Goal: Information Seeking & Learning: Learn about a topic

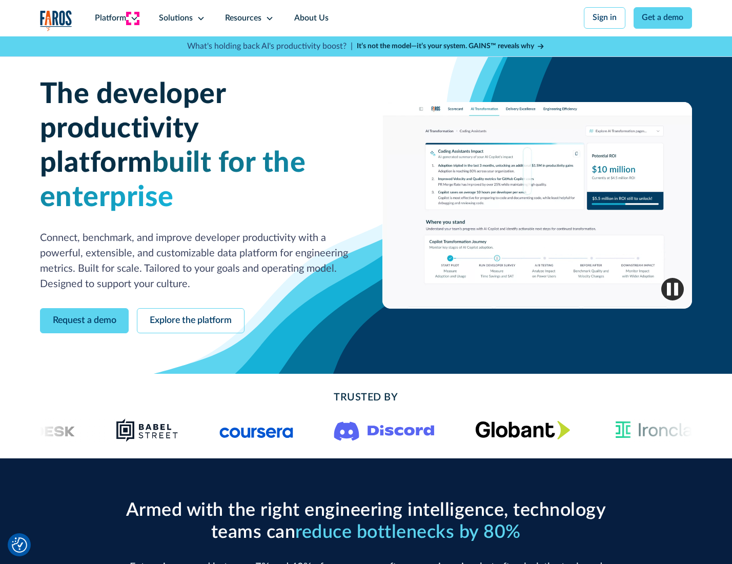
click at [133, 18] on icon at bounding box center [134, 18] width 8 height 8
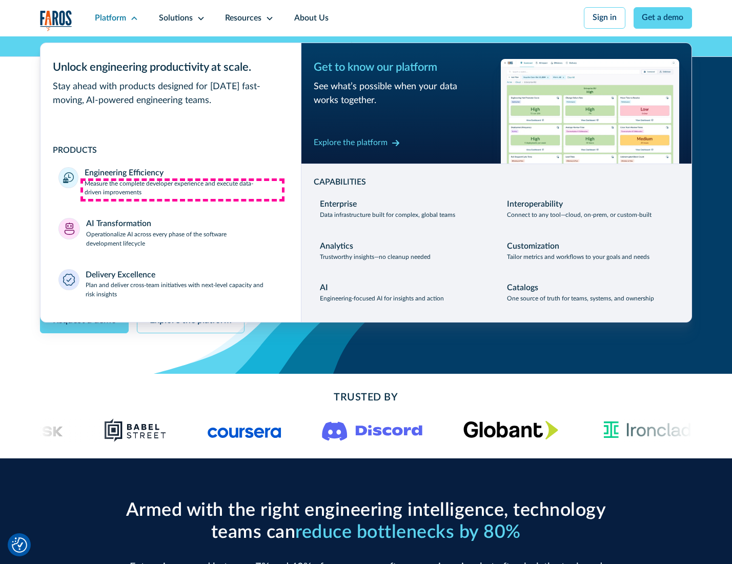
click at [182, 190] on p "Measure the complete developer experience and execute data-driven improvements" at bounding box center [184, 188] width 198 height 18
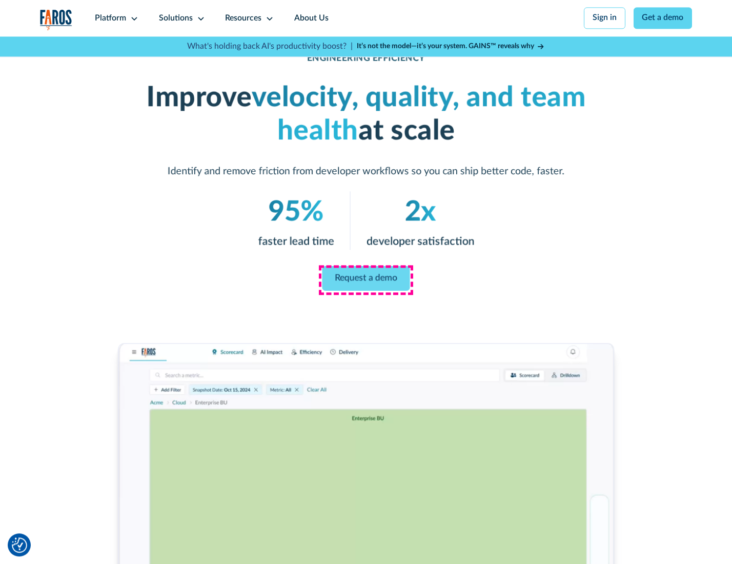
click at [366, 279] on link "Request a demo" at bounding box center [366, 278] width 88 height 25
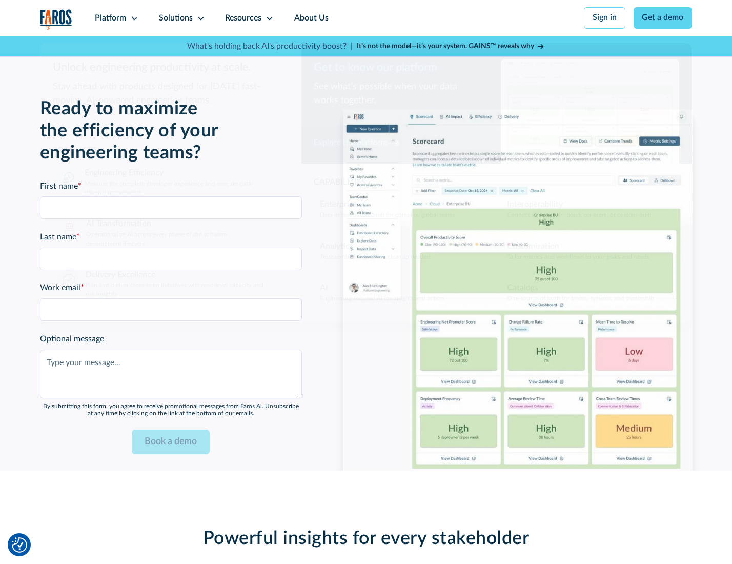
scroll to position [2232, 0]
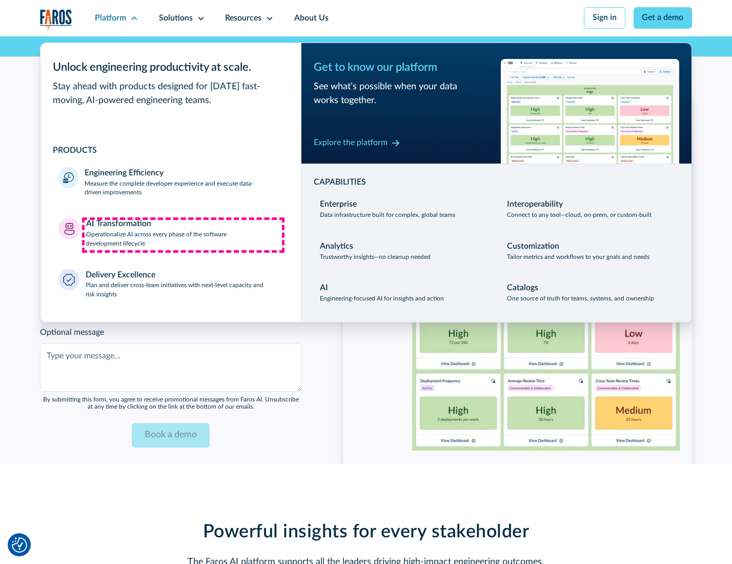
click at [183, 235] on p "Operationalize AI across every phase of the software development lifecycle" at bounding box center [184, 239] width 197 height 18
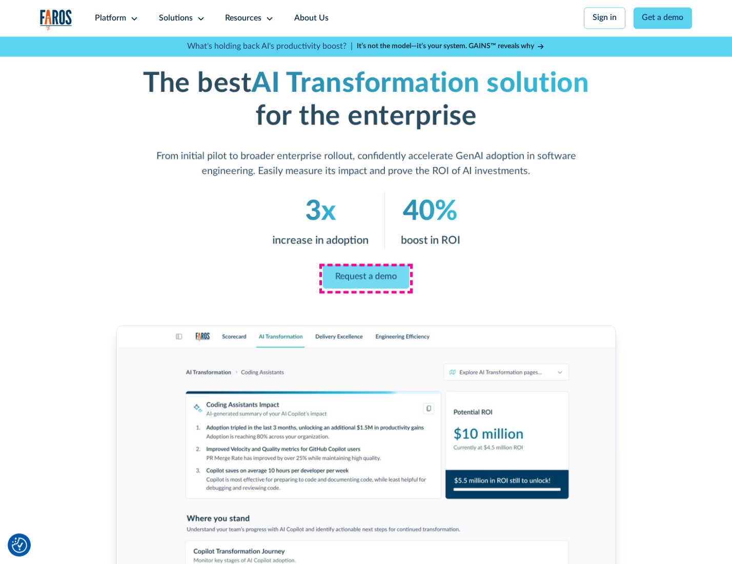
click at [366, 278] on link "Request a demo" at bounding box center [366, 277] width 87 height 24
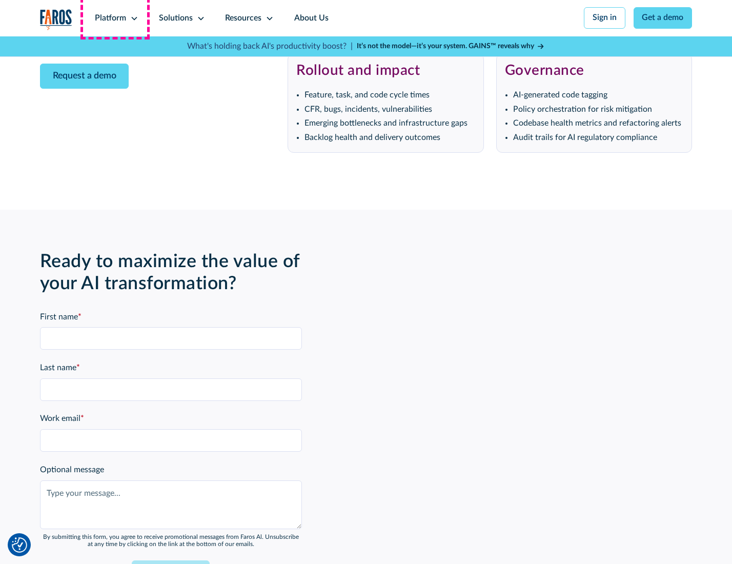
click at [115, 18] on div "Platform" at bounding box center [110, 18] width 31 height 12
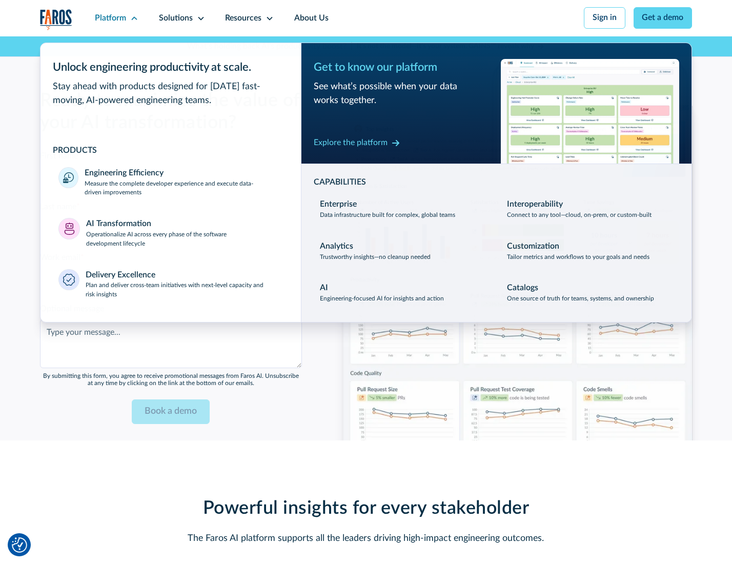
scroll to position [2479, 0]
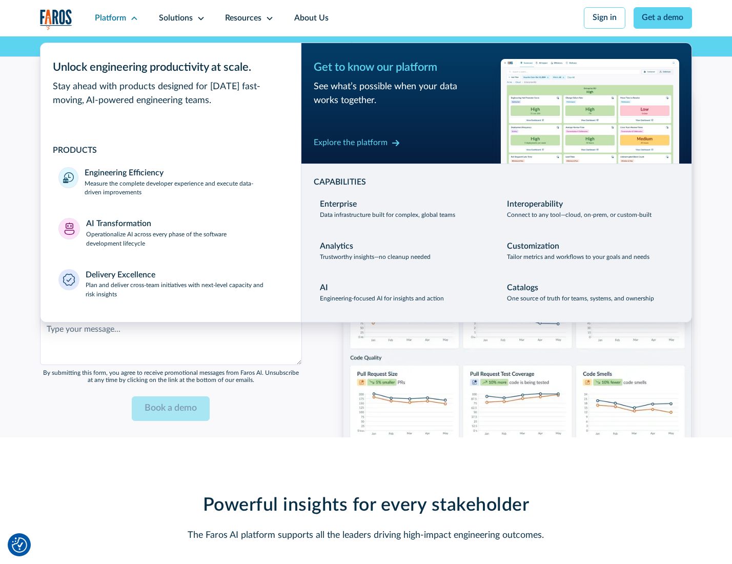
click at [350, 144] on div "Explore the platform" at bounding box center [351, 143] width 74 height 12
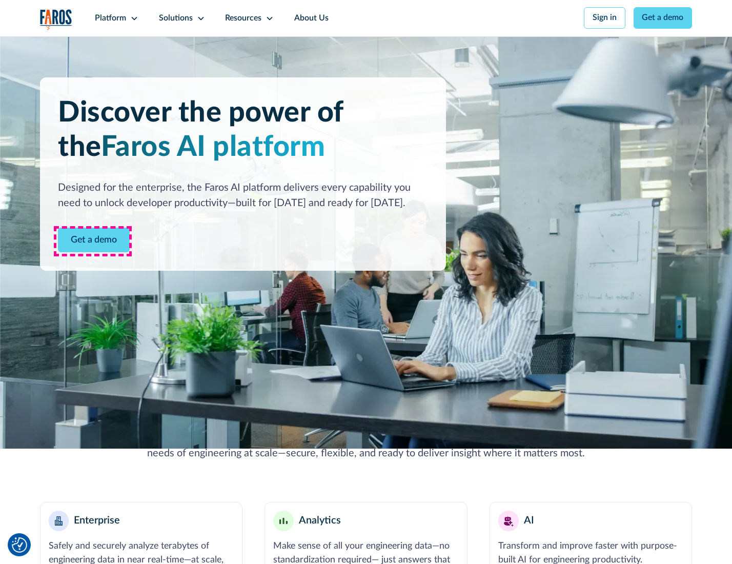
click at [93, 241] on link "Get a demo" at bounding box center [94, 240] width 72 height 25
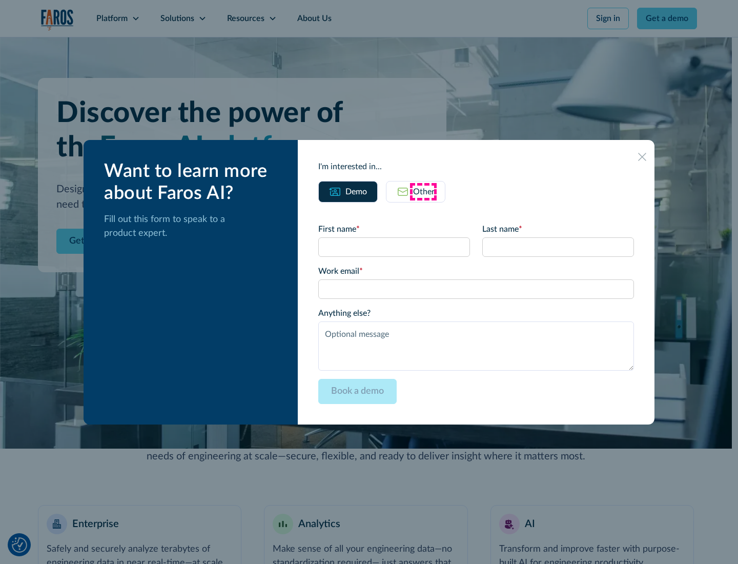
click at [423, 191] on div "Other" at bounding box center [424, 192] width 22 height 12
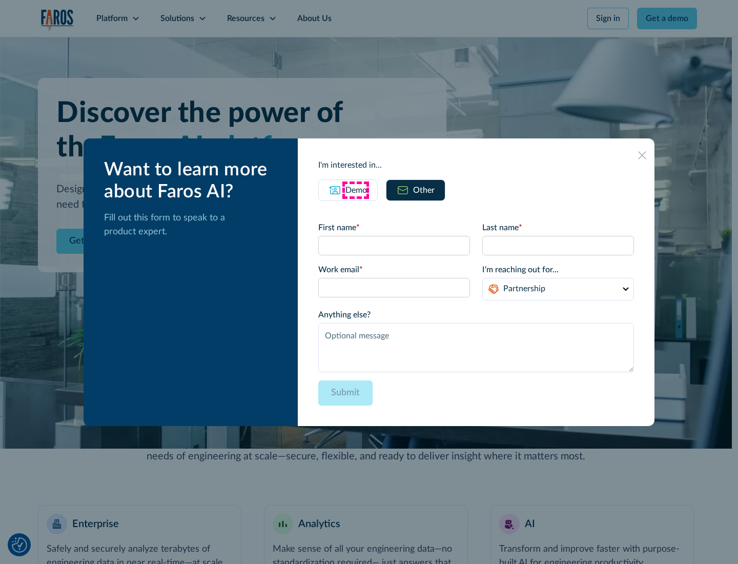
click at [355, 190] on div "Demo" at bounding box center [357, 190] width 22 height 12
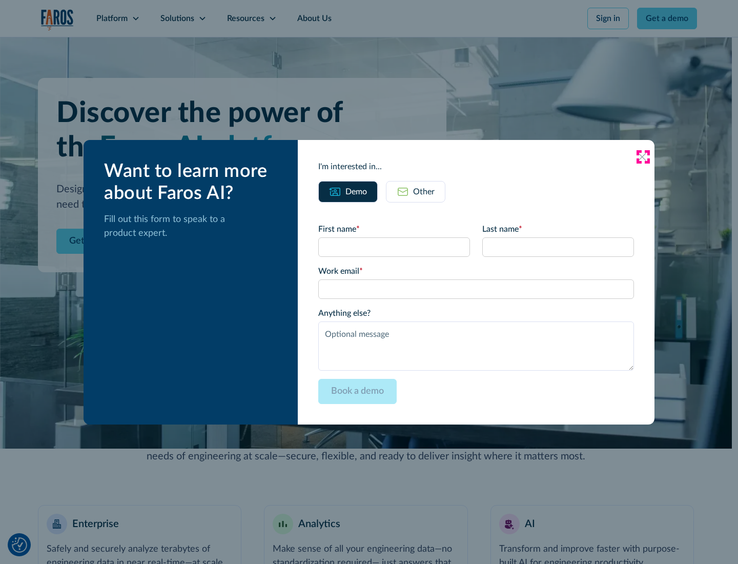
click at [643, 156] on icon at bounding box center [642, 157] width 8 height 8
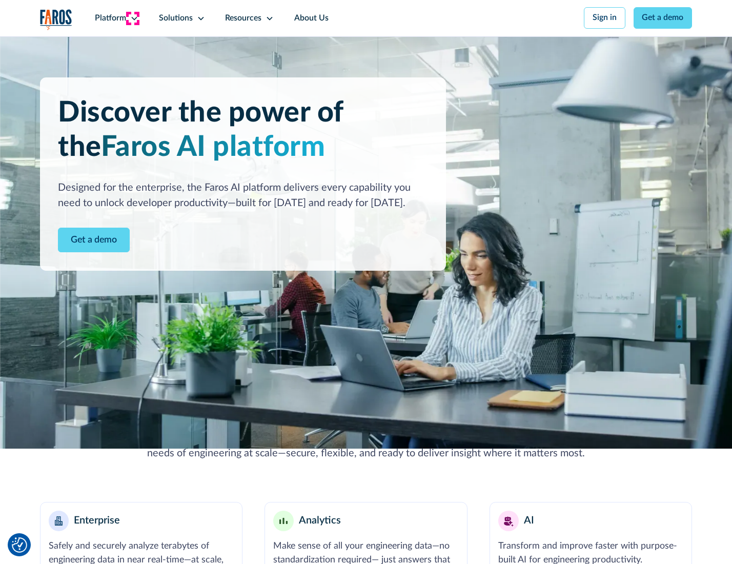
click at [133, 18] on icon at bounding box center [134, 18] width 8 height 8
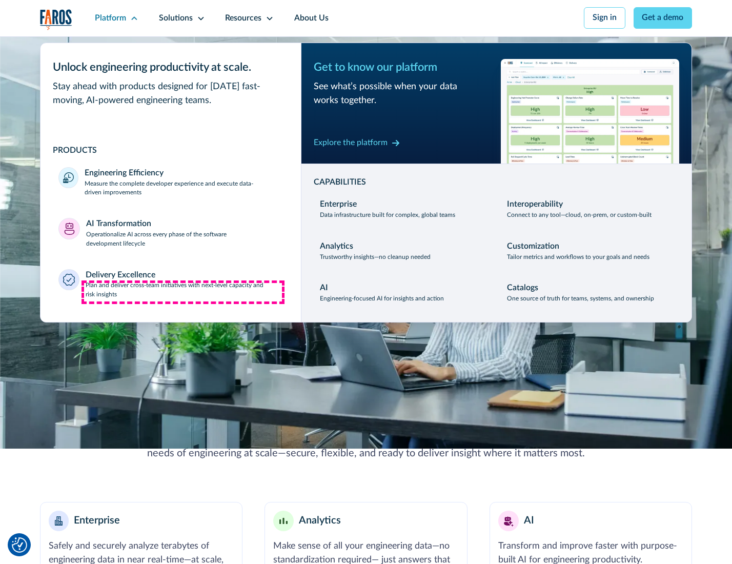
click at [183, 292] on p "Plan and deliver cross-team initiatives with next-level capacity and risk insig…" at bounding box center [184, 290] width 197 height 18
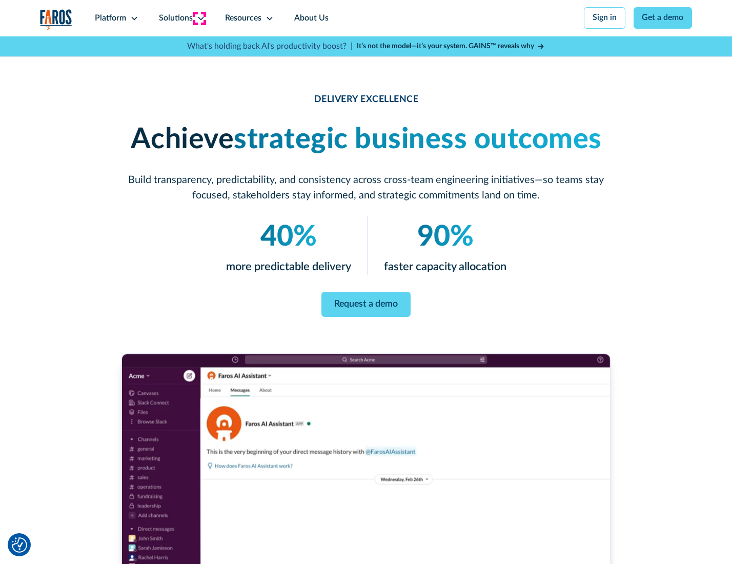
click at [199, 18] on icon at bounding box center [201, 18] width 8 height 8
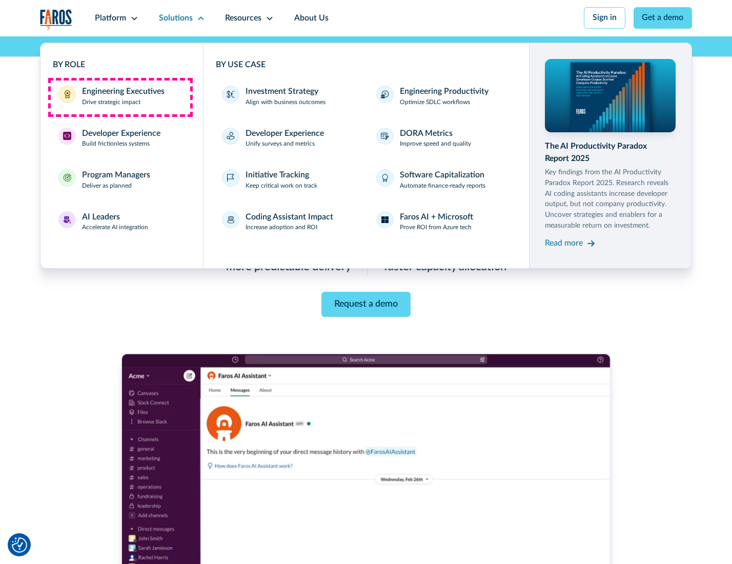
click at [120, 97] on div "Engineering Executives" at bounding box center [123, 92] width 83 height 12
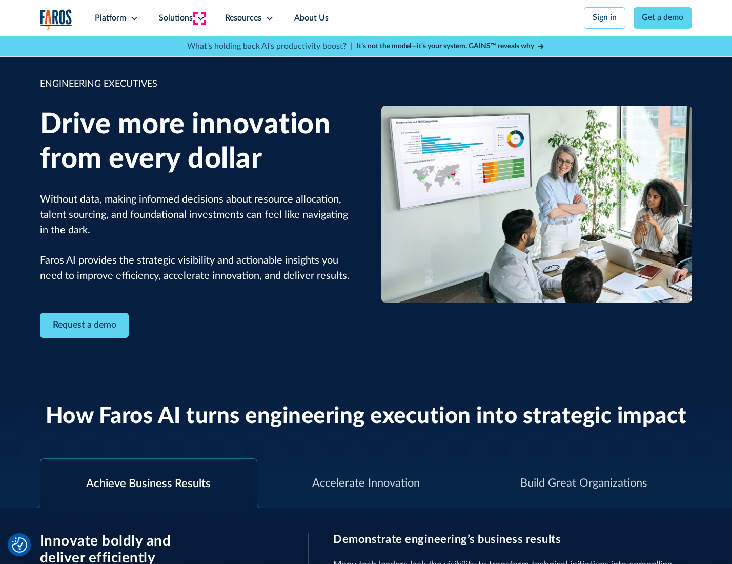
click at [199, 18] on icon at bounding box center [201, 18] width 8 height 8
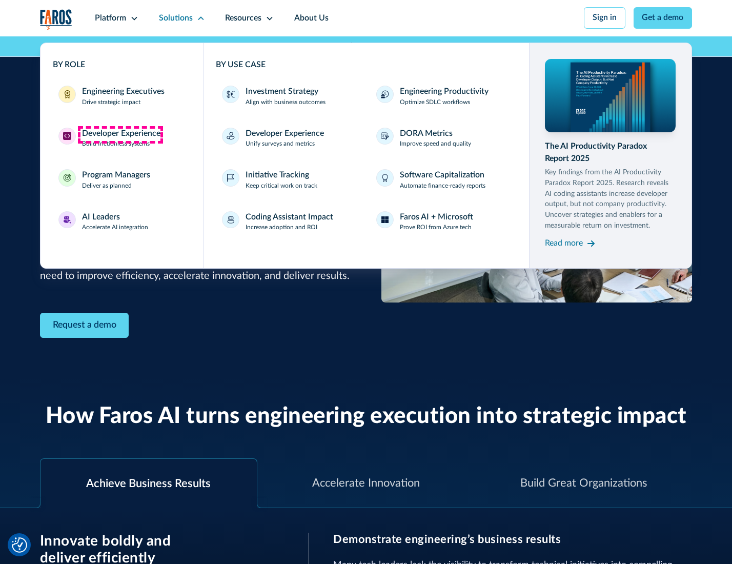
click at [120, 134] on div "Developer Experience" at bounding box center [121, 134] width 78 height 12
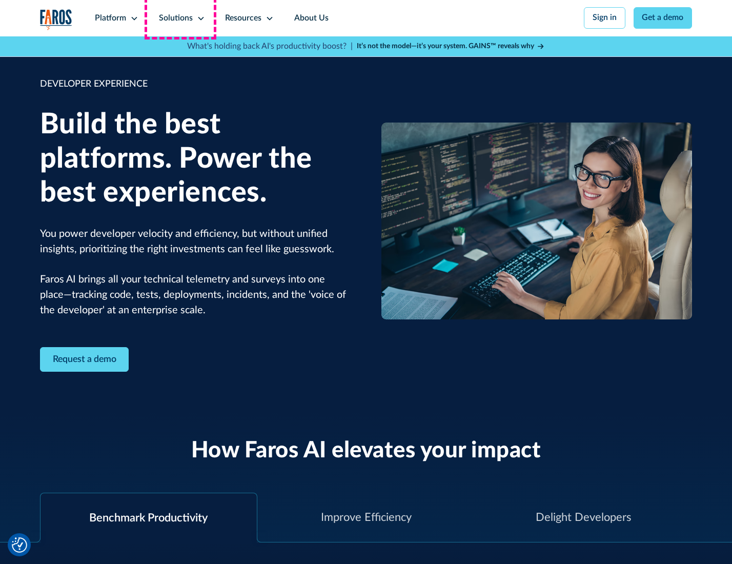
click at [180, 18] on div "Solutions" at bounding box center [176, 18] width 34 height 12
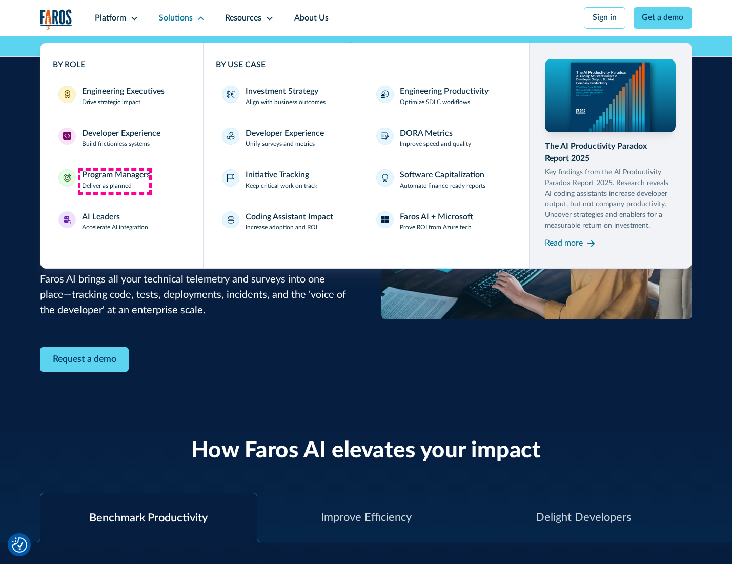
click at [114, 181] on div "Program Managers" at bounding box center [116, 175] width 68 height 12
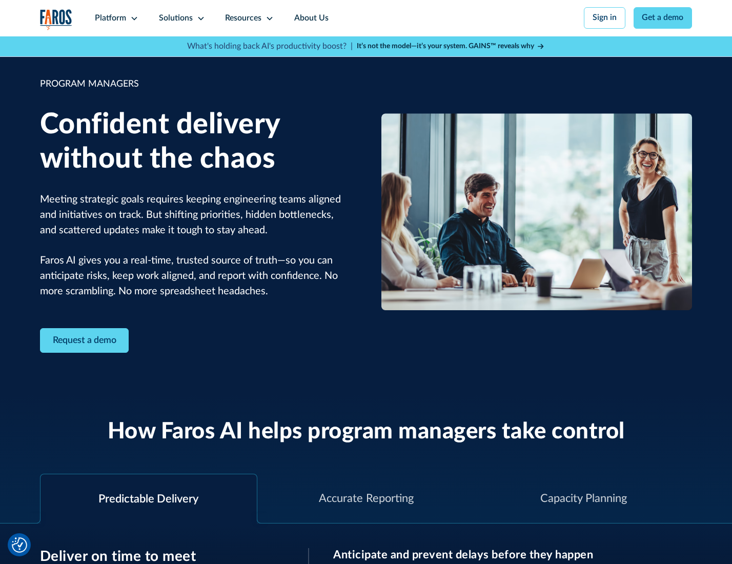
click at [199, 18] on icon at bounding box center [201, 18] width 8 height 8
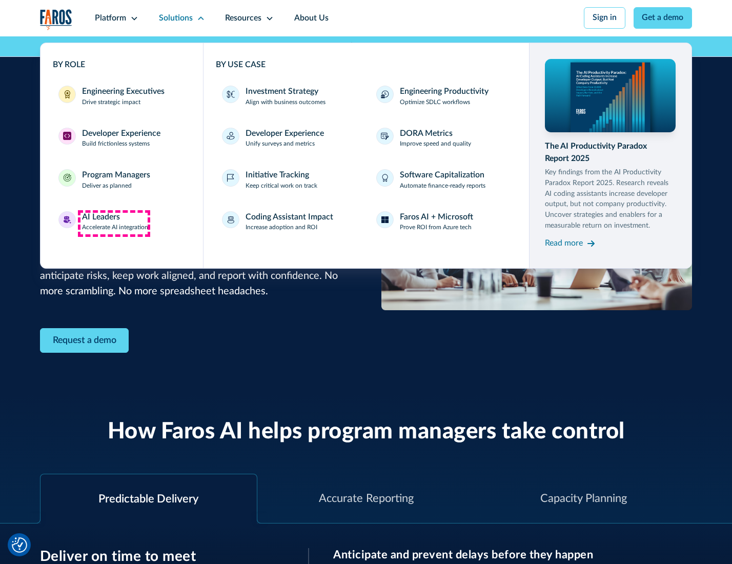
click at [114, 223] on div "AI Leaders" at bounding box center [101, 217] width 38 height 12
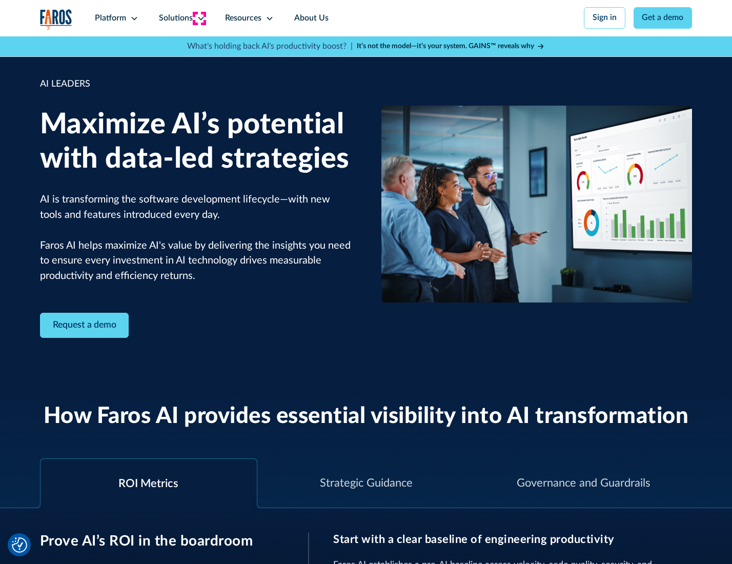
click at [199, 18] on icon at bounding box center [201, 18] width 8 height 8
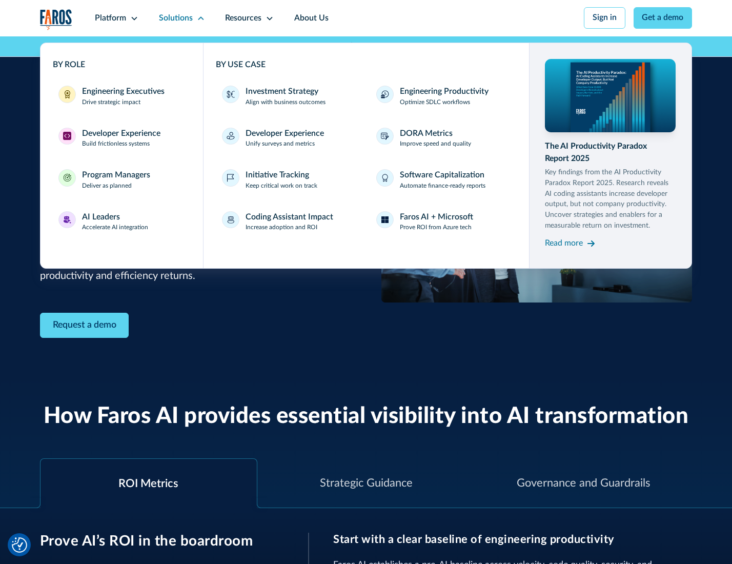
click at [281, 92] on div "Investment Strategy" at bounding box center [282, 92] width 73 height 12
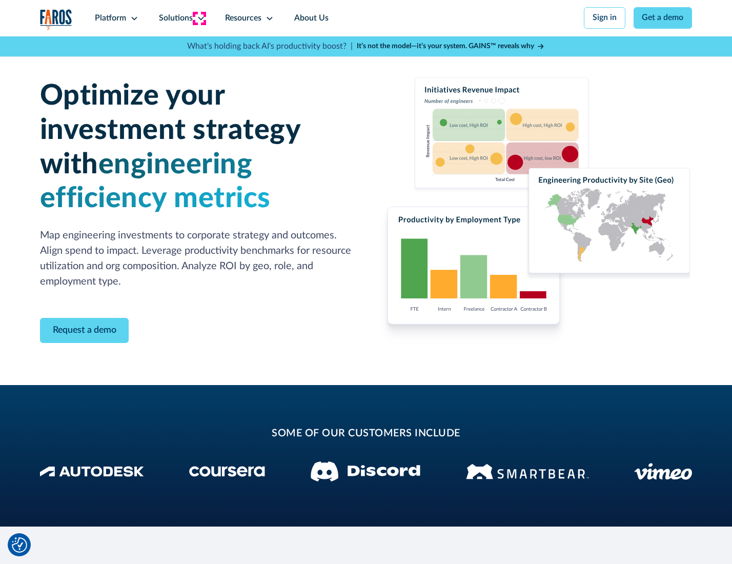
click at [199, 18] on icon at bounding box center [201, 18] width 8 height 8
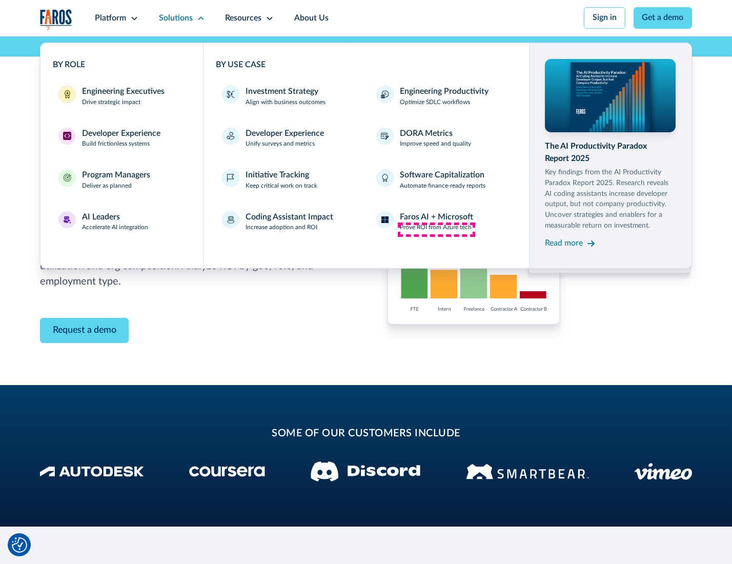
click at [436, 229] on p "Prove ROI from Azure tech" at bounding box center [436, 227] width 72 height 9
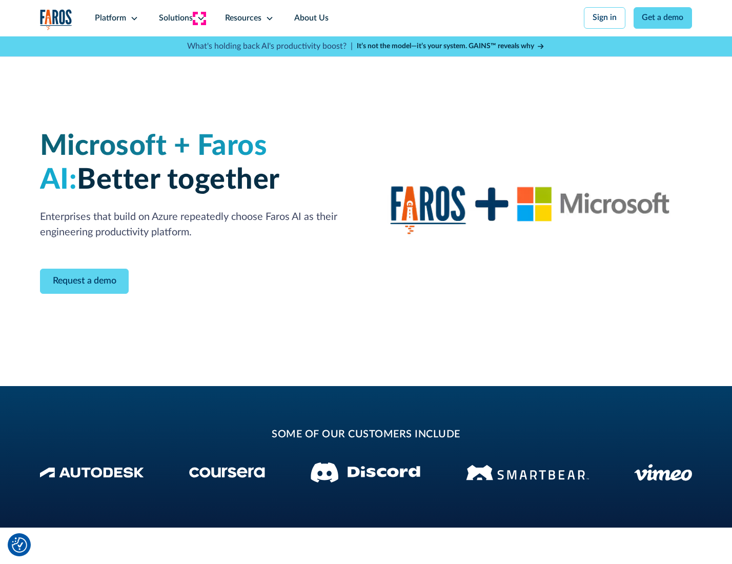
click at [199, 18] on icon at bounding box center [201, 18] width 8 height 8
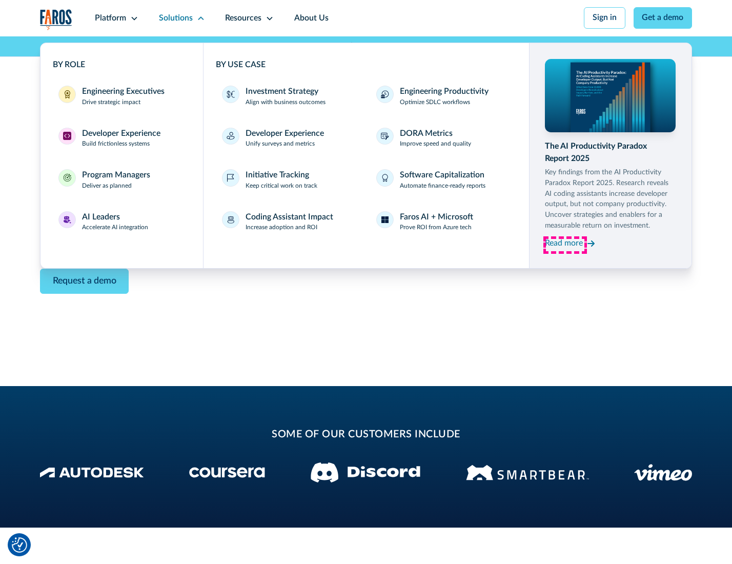
click at [565, 245] on div "Read more" at bounding box center [564, 243] width 38 height 12
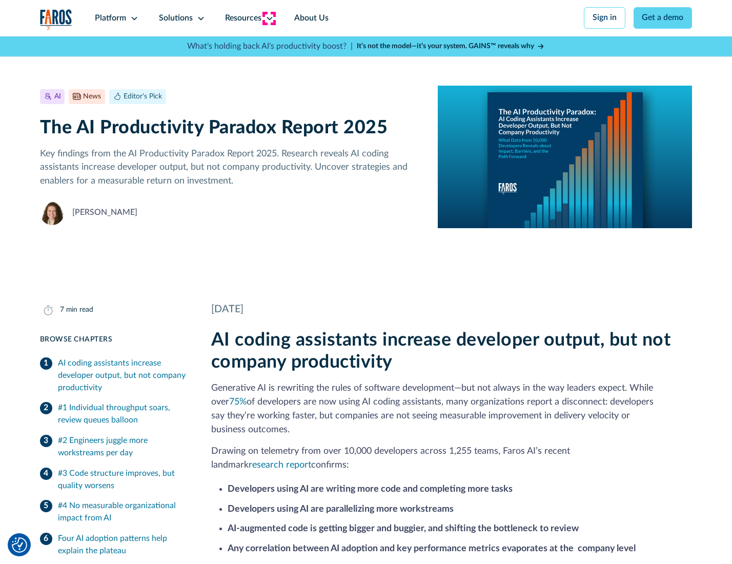
click at [269, 18] on icon at bounding box center [270, 18] width 8 height 8
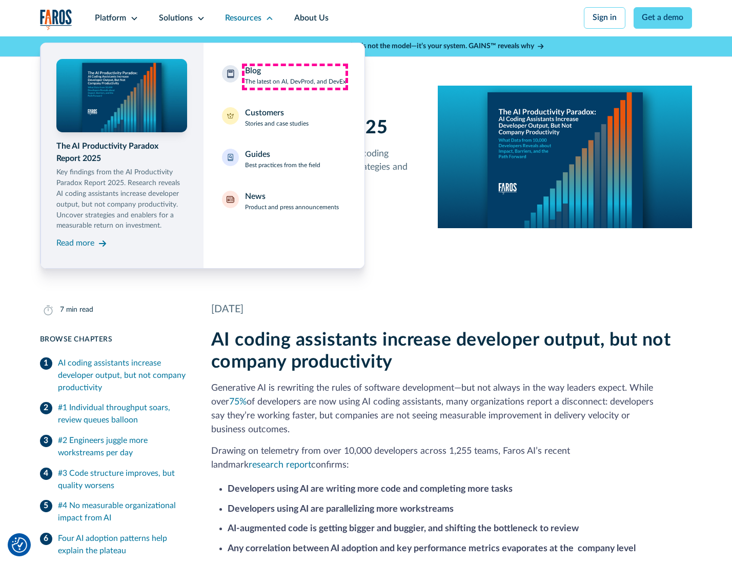
click at [295, 76] on div "Blog The latest on AI, DevProd, and DevEx" at bounding box center [295, 76] width 101 height 22
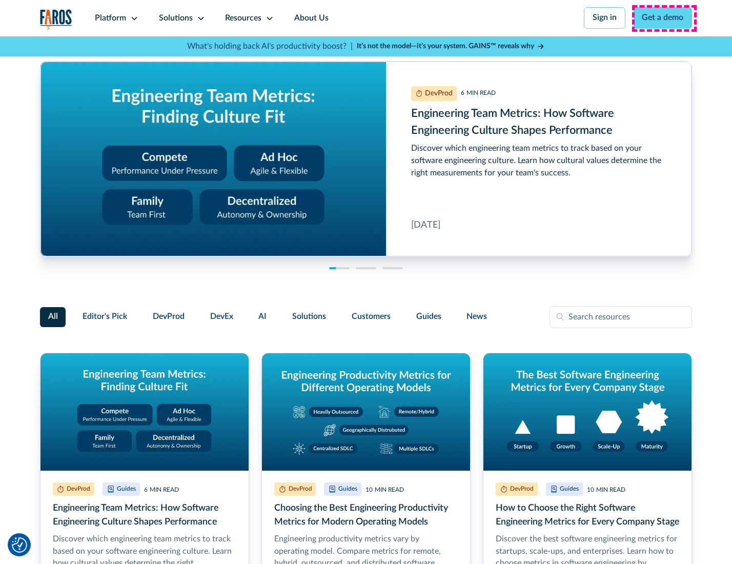
click at [664, 18] on link "Get a demo" at bounding box center [663, 18] width 59 height 22
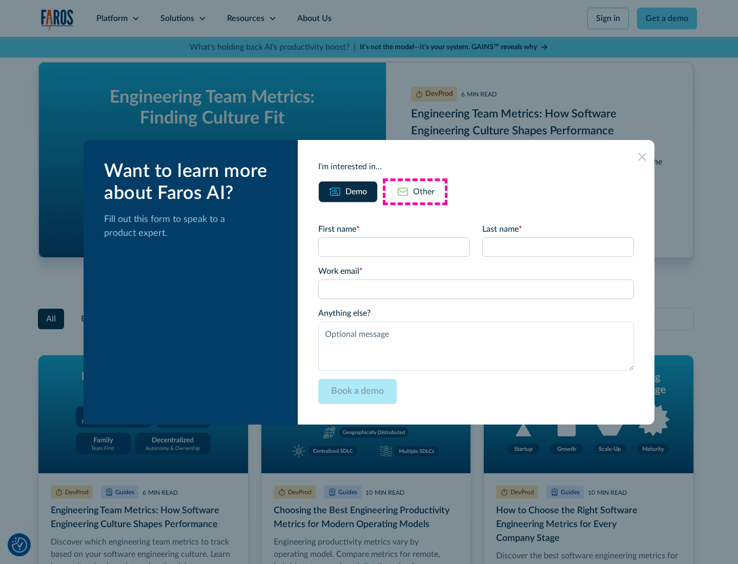
click at [415, 191] on div "Other" at bounding box center [424, 192] width 22 height 12
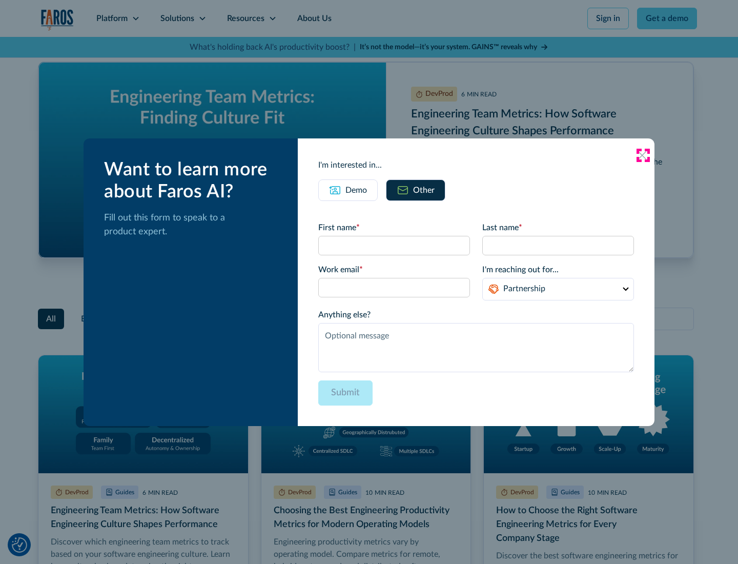
click at [643, 155] on icon at bounding box center [642, 155] width 8 height 8
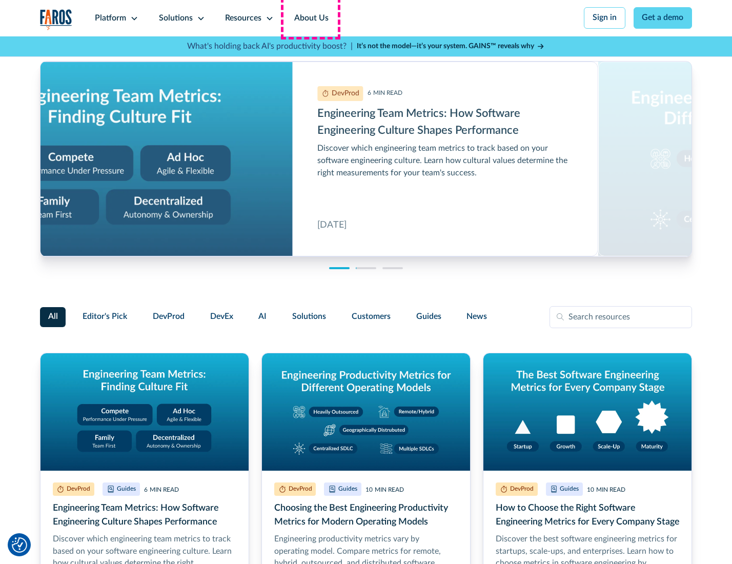
click at [310, 18] on link "About Us" at bounding box center [311, 18] width 55 height 36
